Goal: Find specific page/section: Find specific page/section

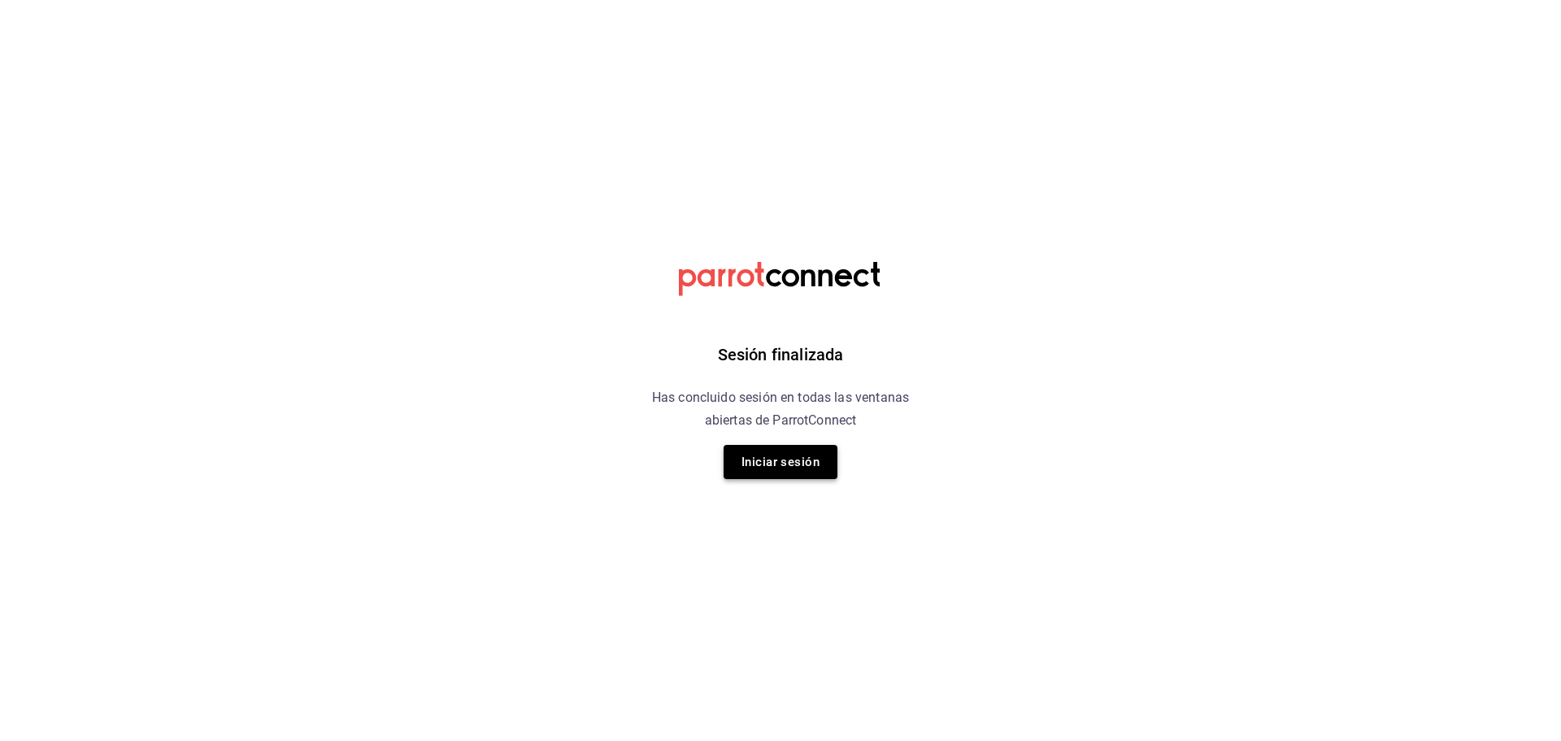
click at [738, 467] on button "Iniciar sesión" at bounding box center [781, 462] width 114 height 34
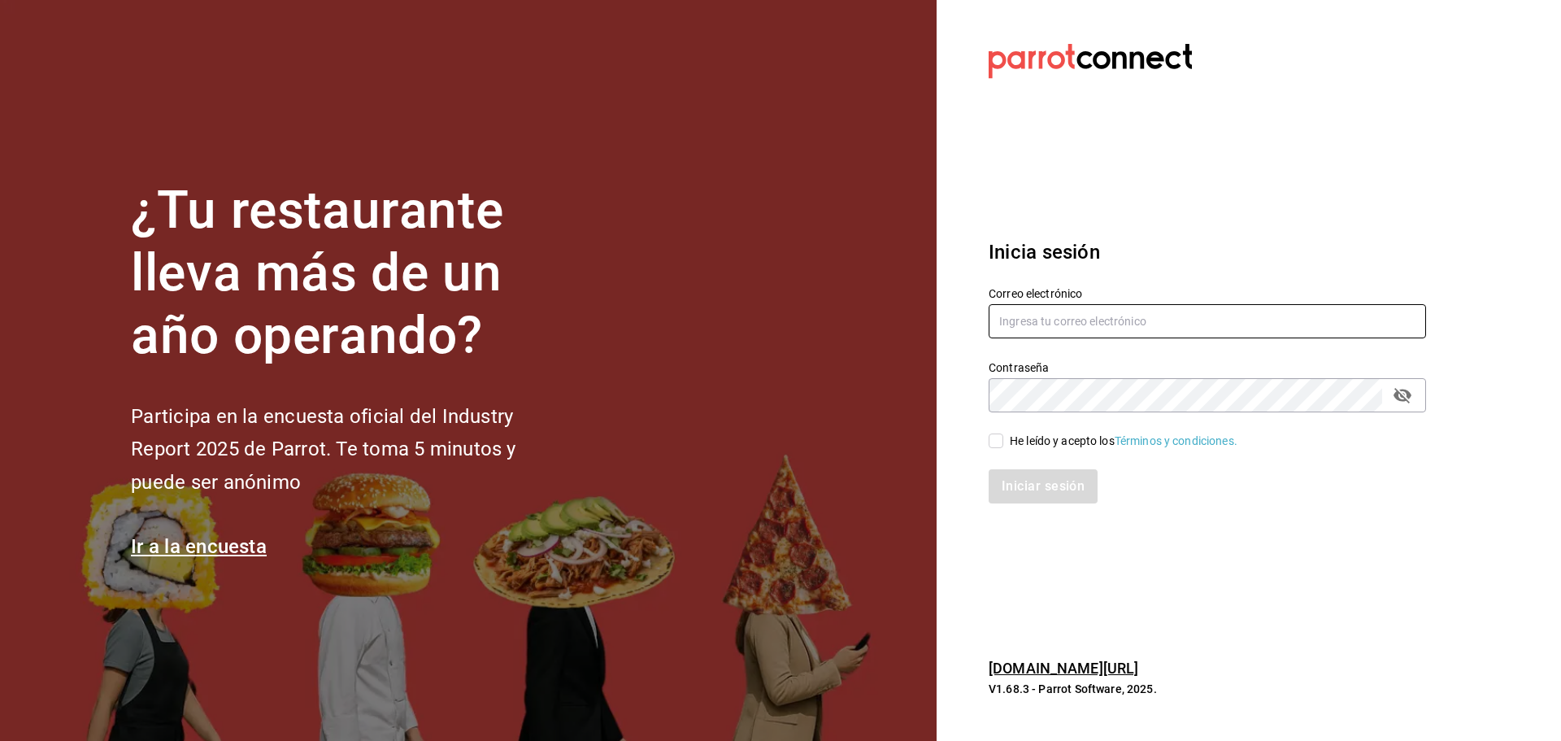
type input "multiuser@dairy.com"
click at [990, 446] on input "He leído y acepto los Términos y condiciones." at bounding box center [996, 440] width 15 height 15
checkbox input "true"
click at [1006, 479] on button "Iniciar sesión" at bounding box center [1044, 486] width 111 height 34
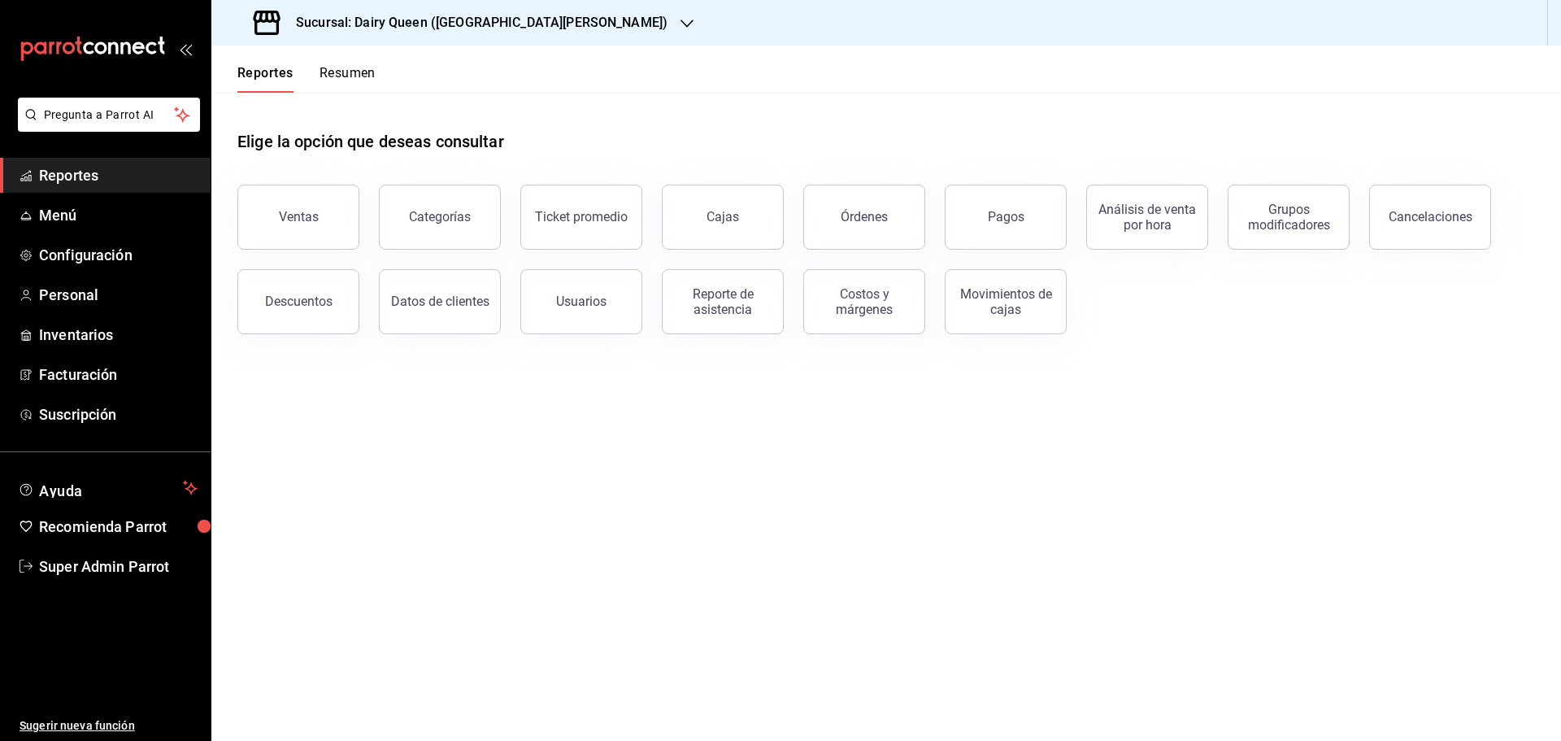
click at [390, 37] on div "Sucursal: Dairy Queen ([GEOGRAPHIC_DATA][PERSON_NAME])" at bounding box center [462, 23] width 476 height 46
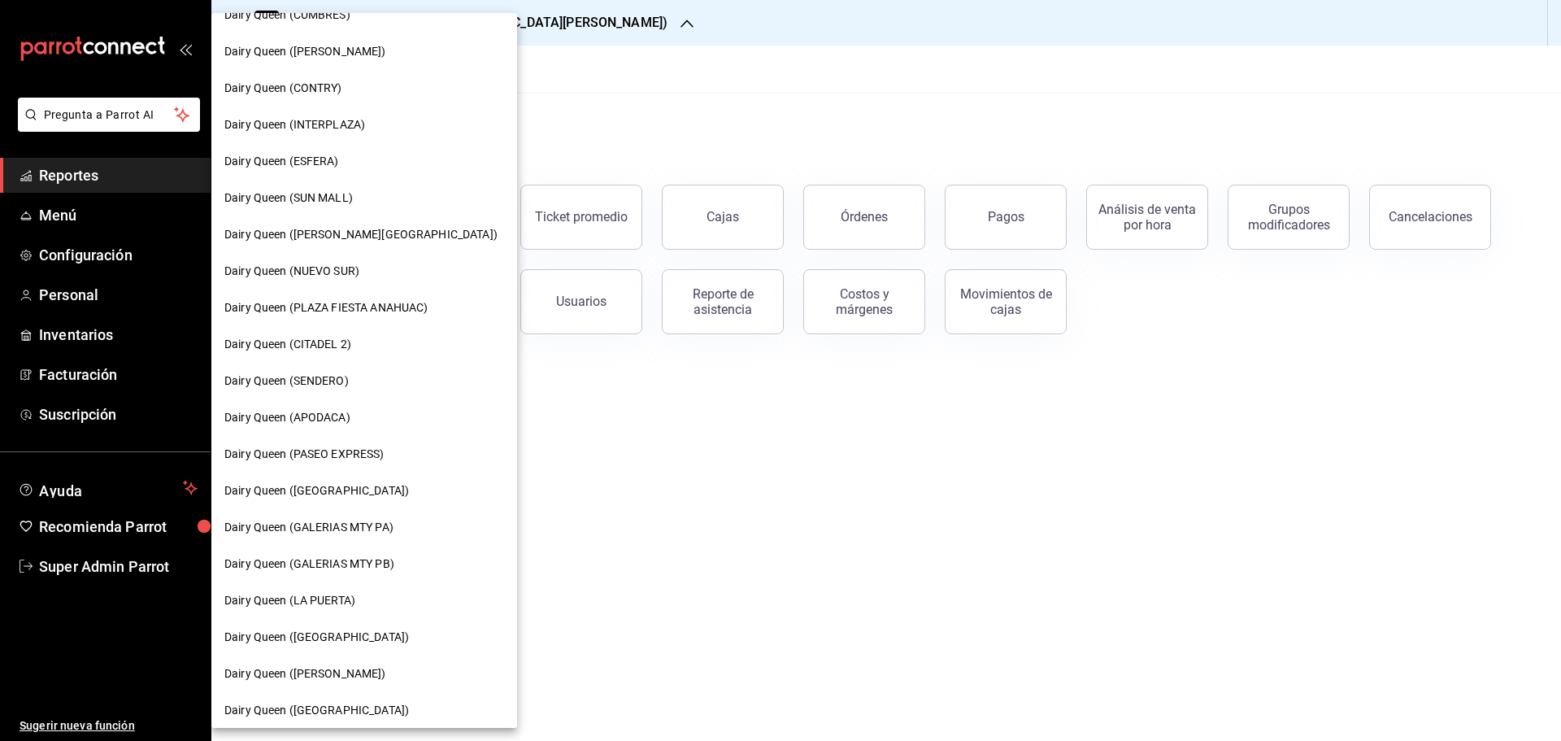
scroll to position [407, 0]
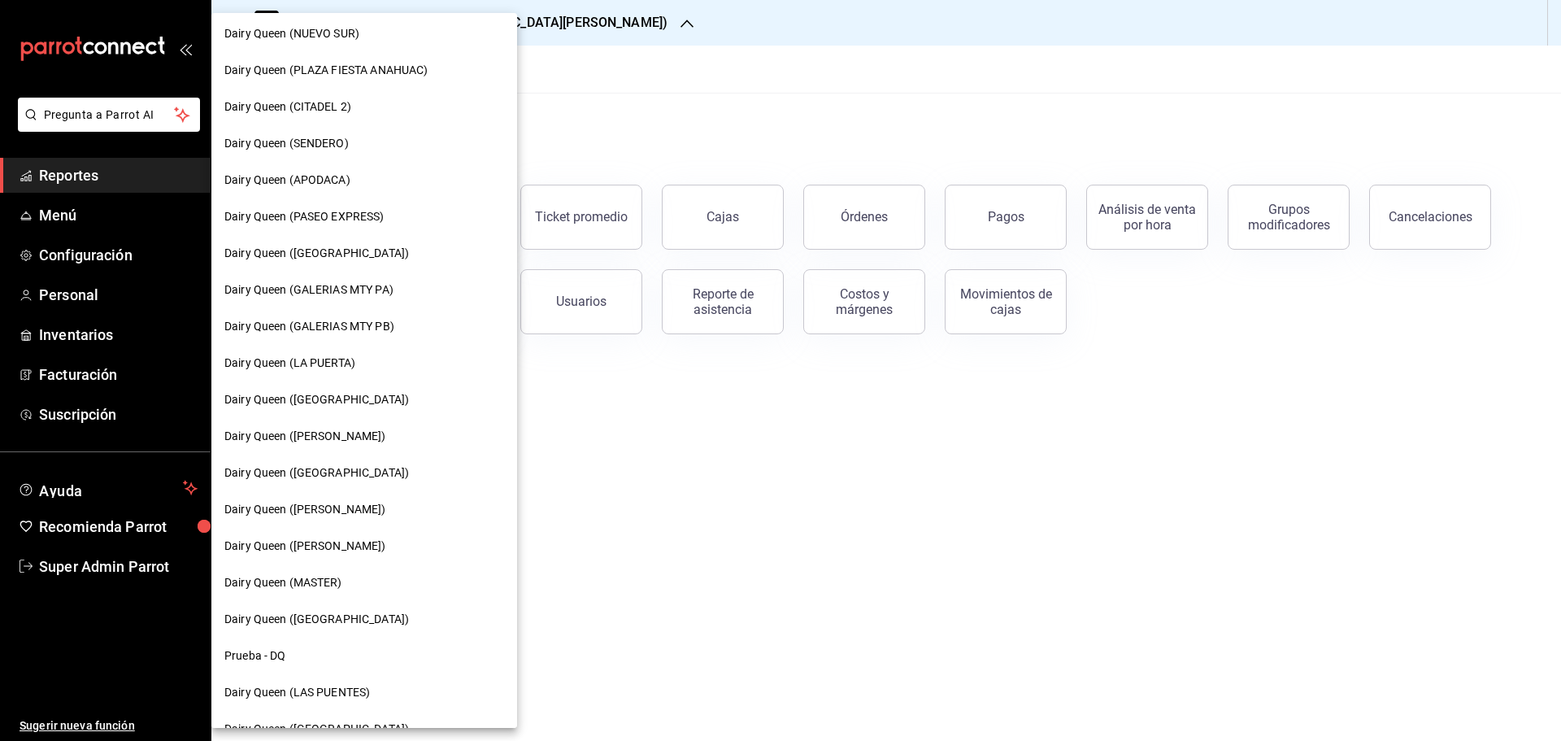
click at [289, 580] on span "Dairy Queen (MASTER)" at bounding box center [283, 582] width 118 height 17
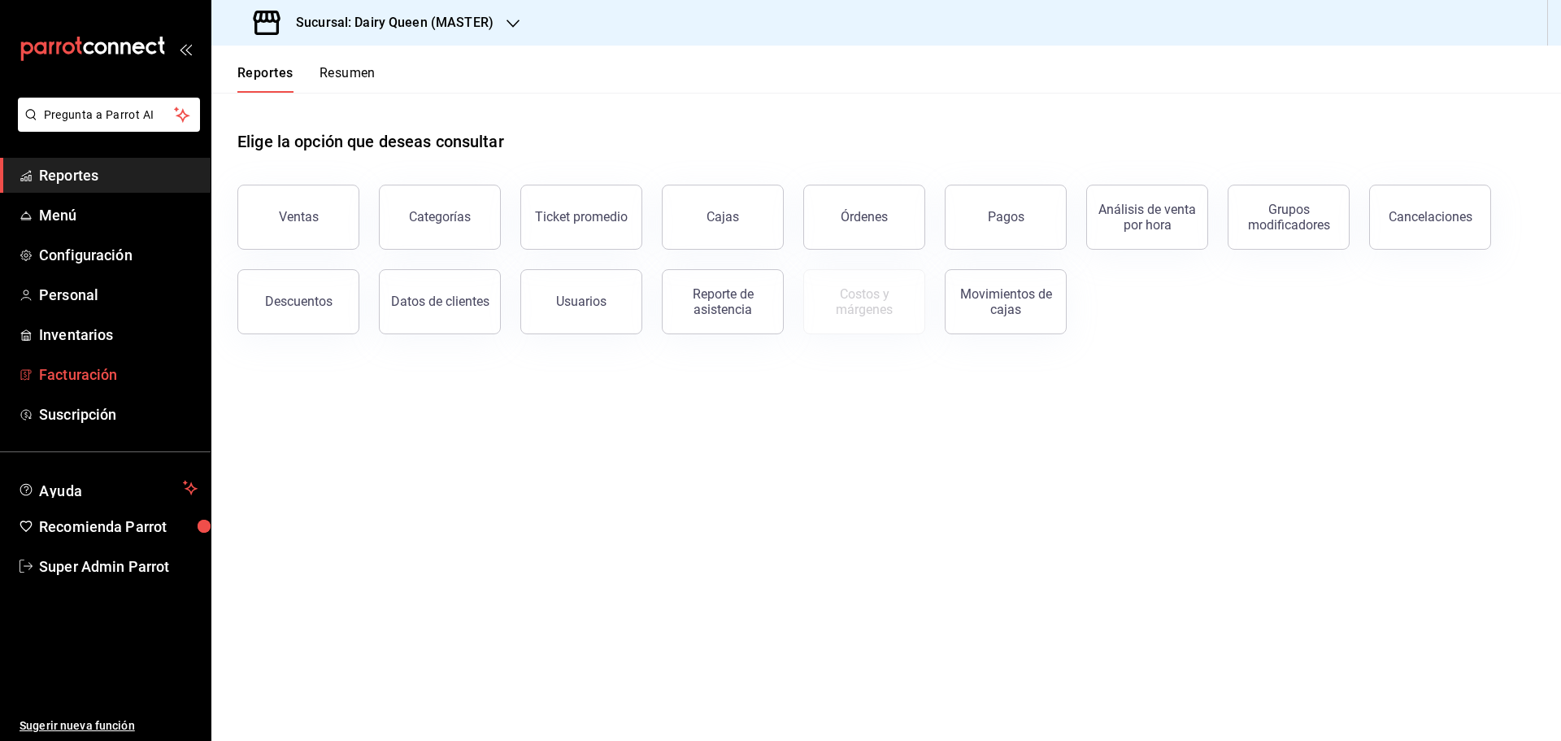
click at [87, 386] on link "Facturación" at bounding box center [105, 374] width 211 height 35
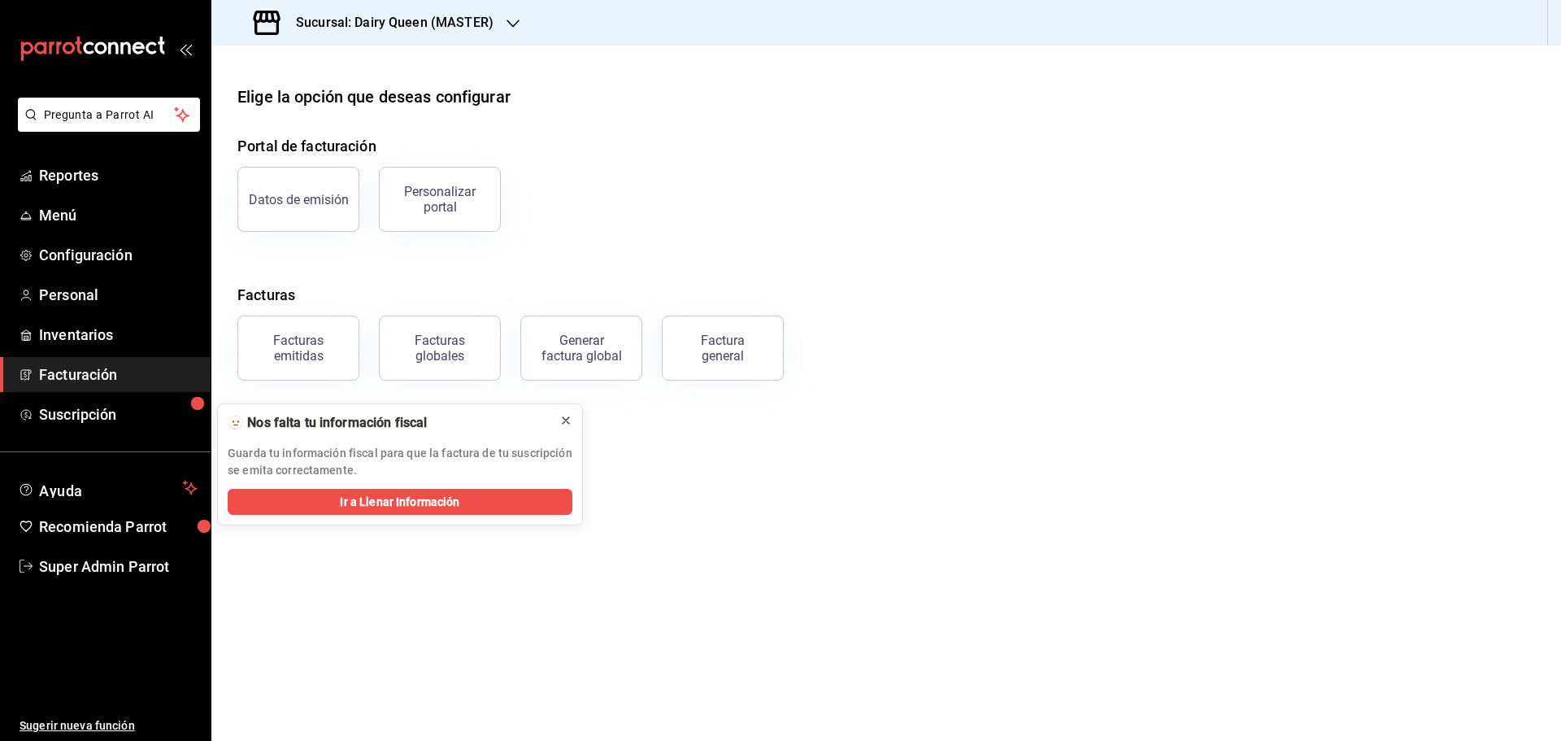
click at [559, 416] on icon at bounding box center [565, 420] width 13 height 13
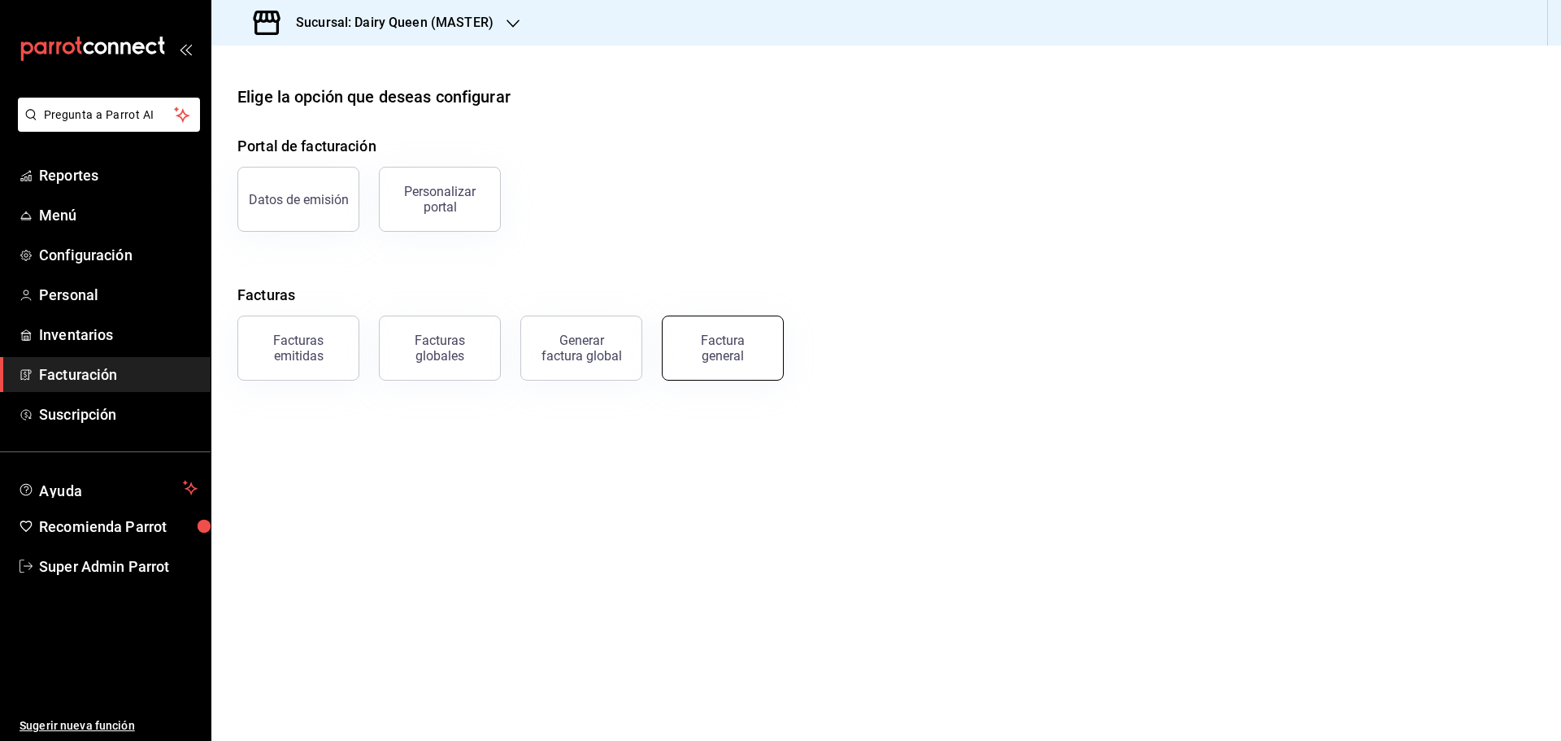
click at [719, 375] on button "Factura general" at bounding box center [723, 347] width 122 height 65
